Goal: Task Accomplishment & Management: Use online tool/utility

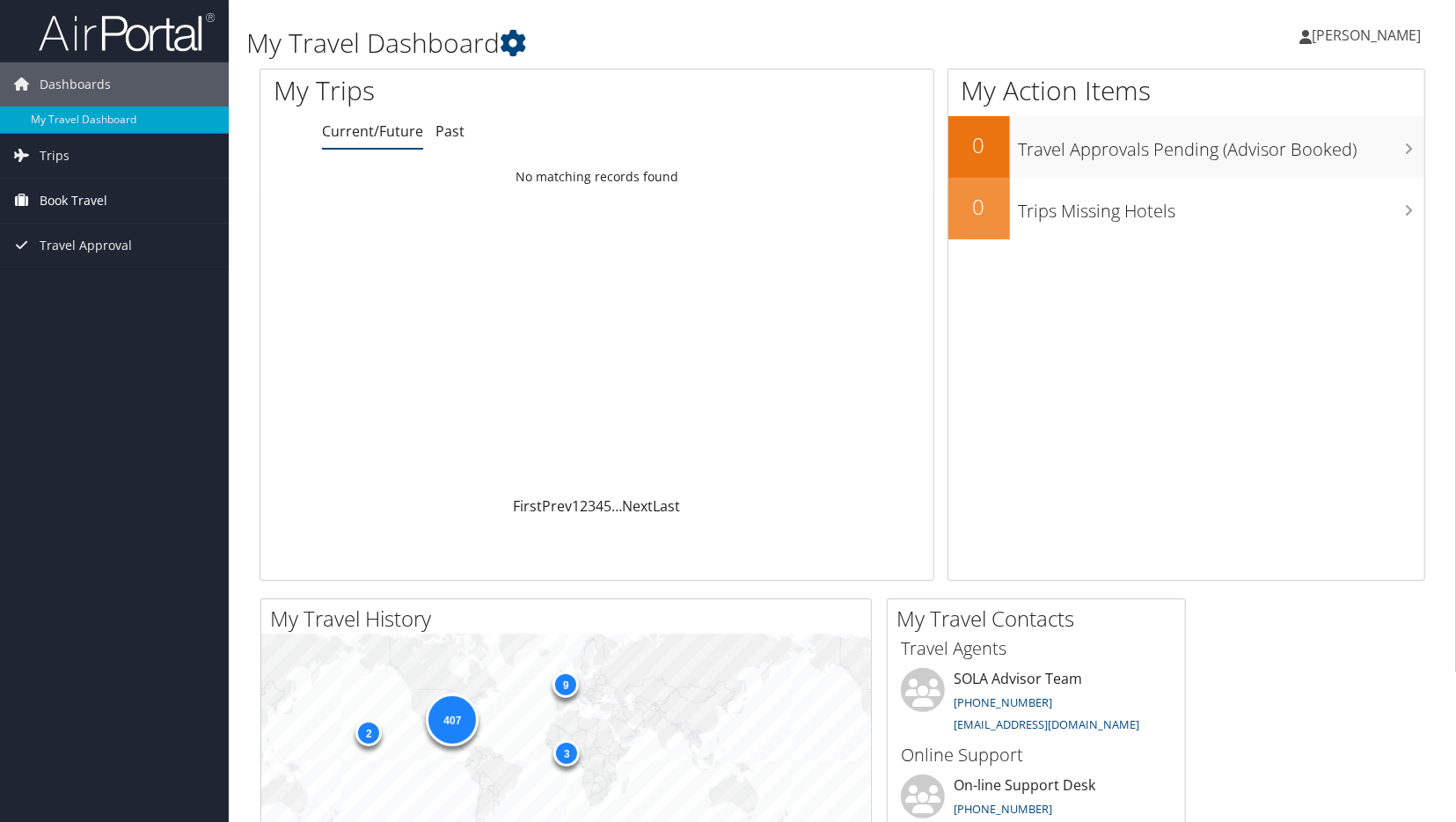
click at [84, 207] on span "Book Travel" at bounding box center [73, 200] width 67 height 44
click at [84, 262] on link "Book/Manage Online Trips" at bounding box center [114, 262] width 229 height 26
